Goal: Task Accomplishment & Management: Use online tool/utility

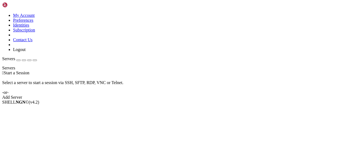
click at [201, 76] on div "Select a server to start a session via SSH, SFTP, RDP, VNC or Telnet. -or-" at bounding box center [174, 86] width 344 height 20
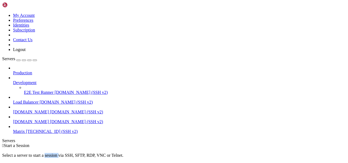
click at [201, 148] on div "Select a server to start a session via SSH, SFTP, RDP, VNC or Telnet. -or-" at bounding box center [174, 158] width 344 height 20
click at [26, 129] on span "[TECHNICAL_ID] (SSH v2)" at bounding box center [52, 131] width 52 height 5
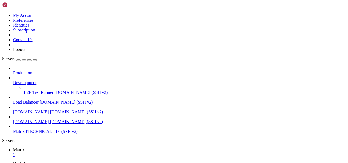
scroll to position [9, 0]
click at [77, 148] on link "Matrix " at bounding box center [179, 153] width 333 height 10
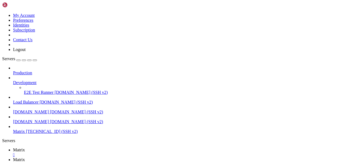
click at [25, 158] on span "Matrix" at bounding box center [19, 160] width 12 height 5
type input "/"
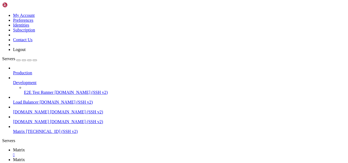
click at [79, 148] on link "Matrix " at bounding box center [179, 153] width 333 height 10
